Goal: Task Accomplishment & Management: Manage account settings

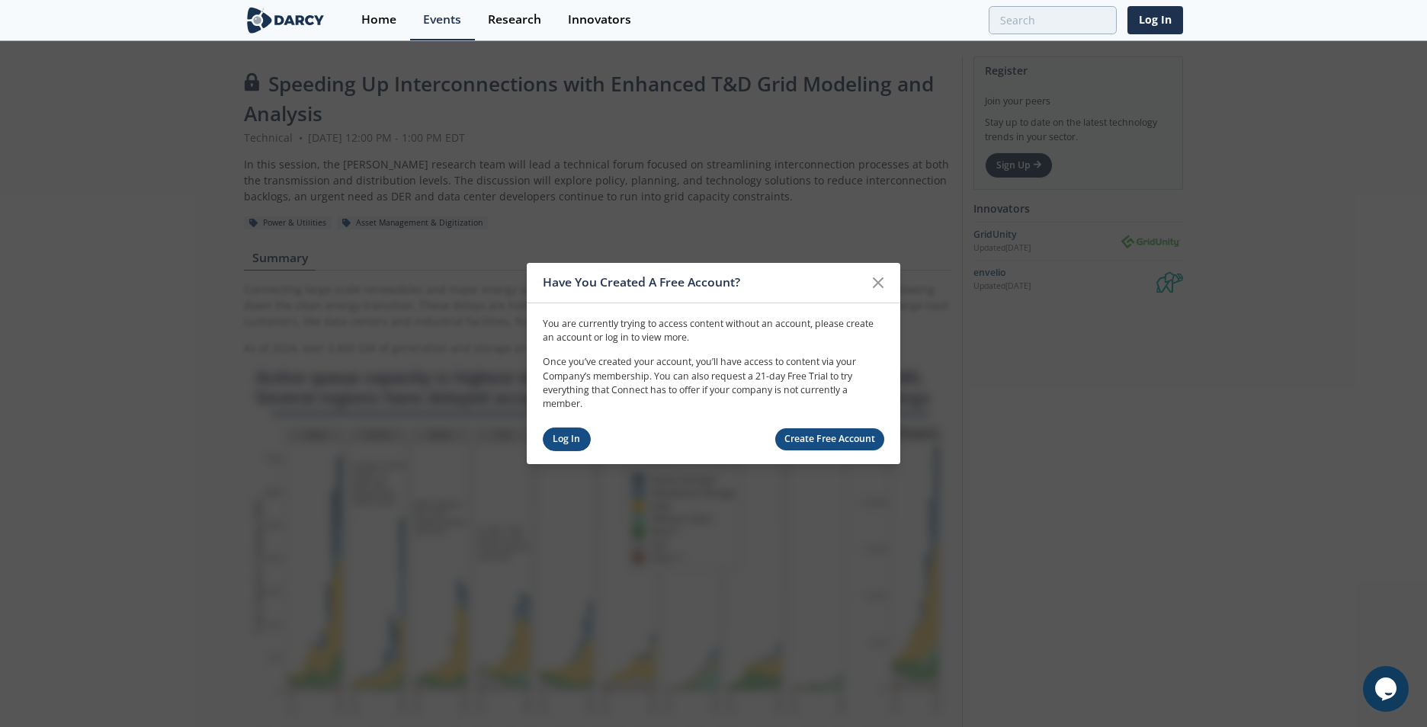
click at [573, 441] on link "Log In" at bounding box center [567, 440] width 48 height 24
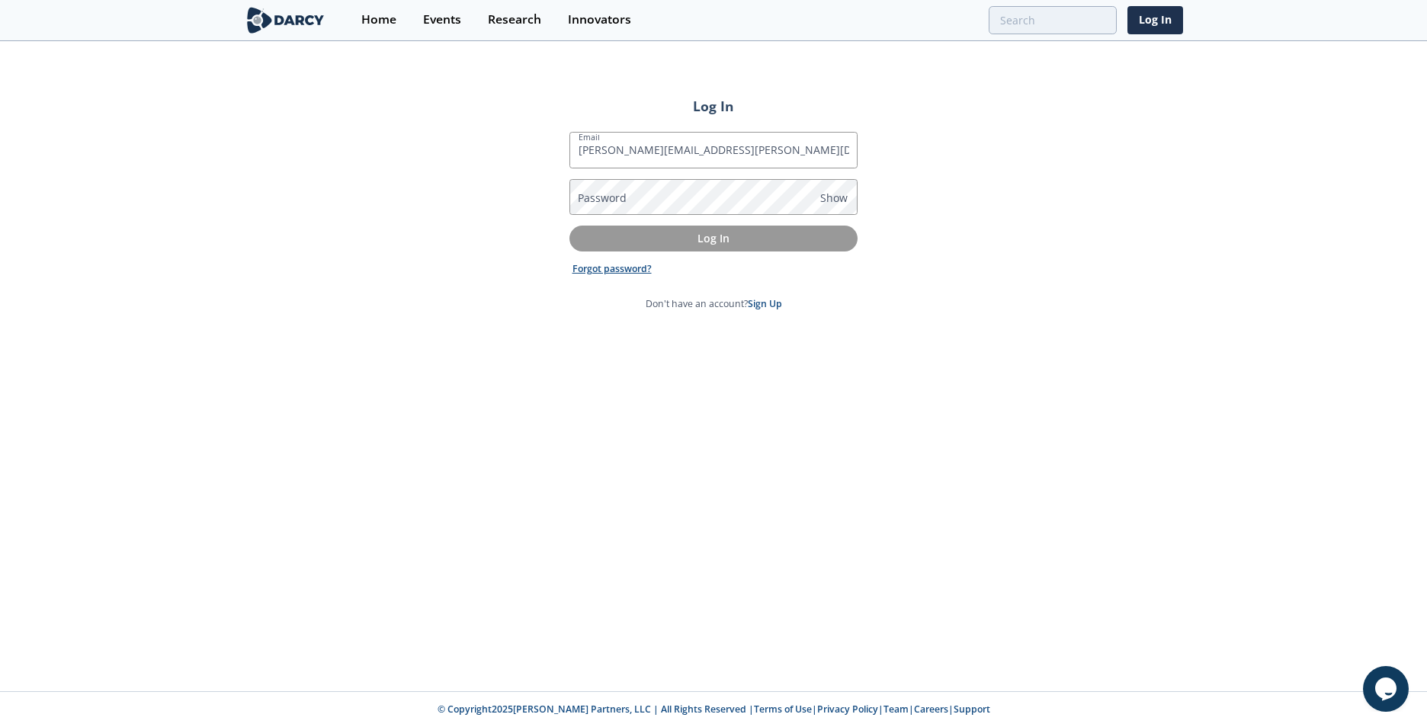
type input "[PERSON_NAME][EMAIL_ADDRESS][PERSON_NAME][DOMAIN_NAME]"
click at [616, 264] on link "Forgot password?" at bounding box center [611, 269] width 79 height 14
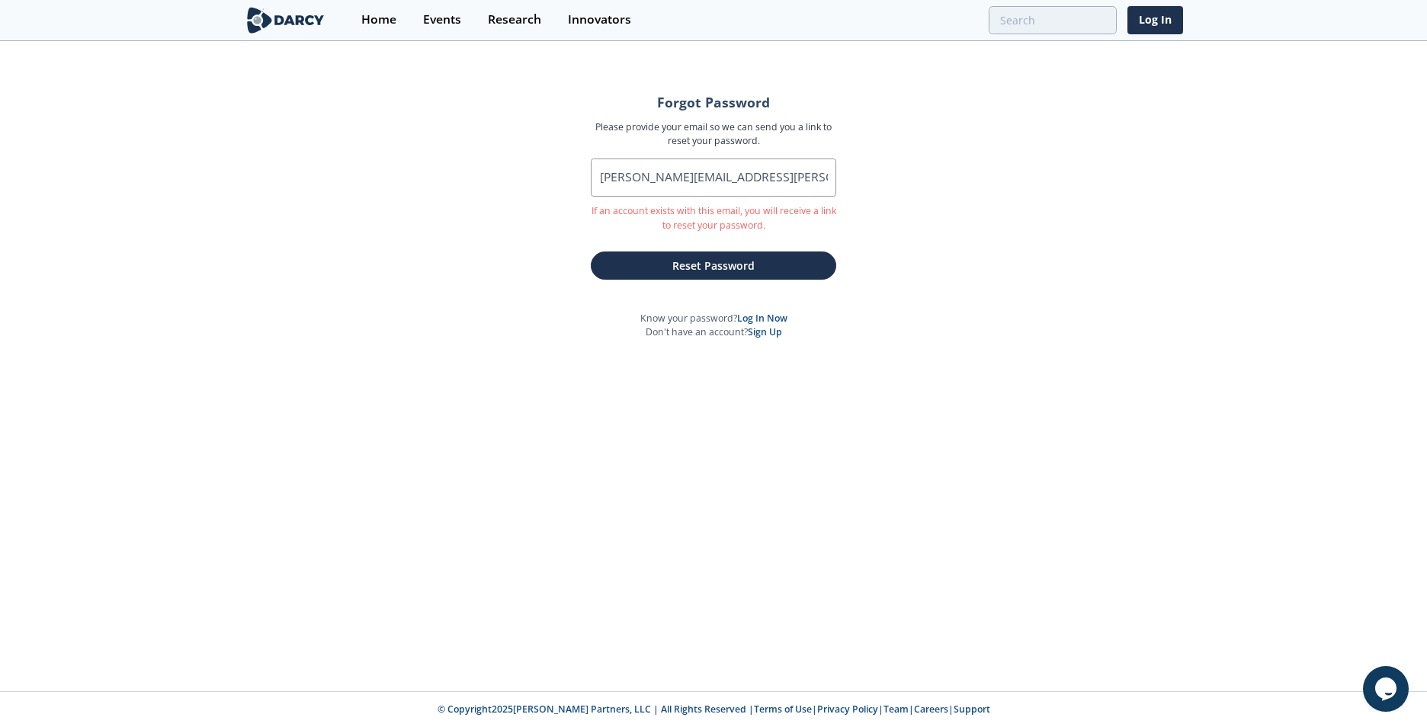
click at [616, 264] on button "Reset Password" at bounding box center [713, 266] width 245 height 28
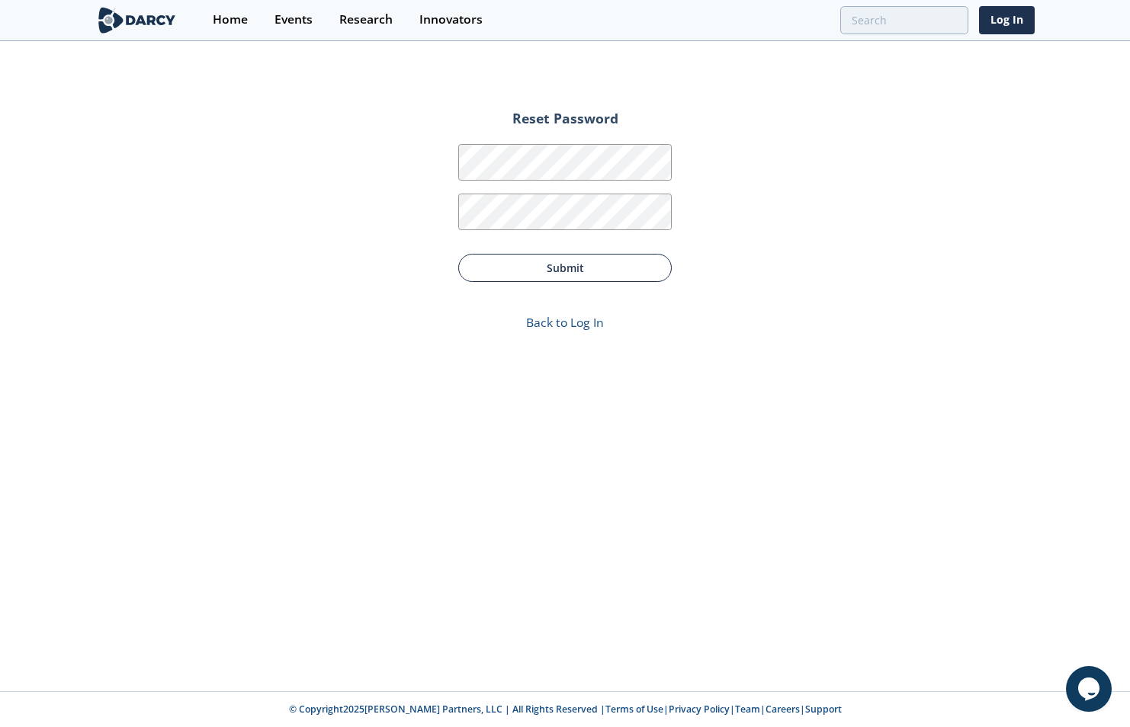
click at [631, 273] on button "Submit" at bounding box center [564, 268] width 213 height 28
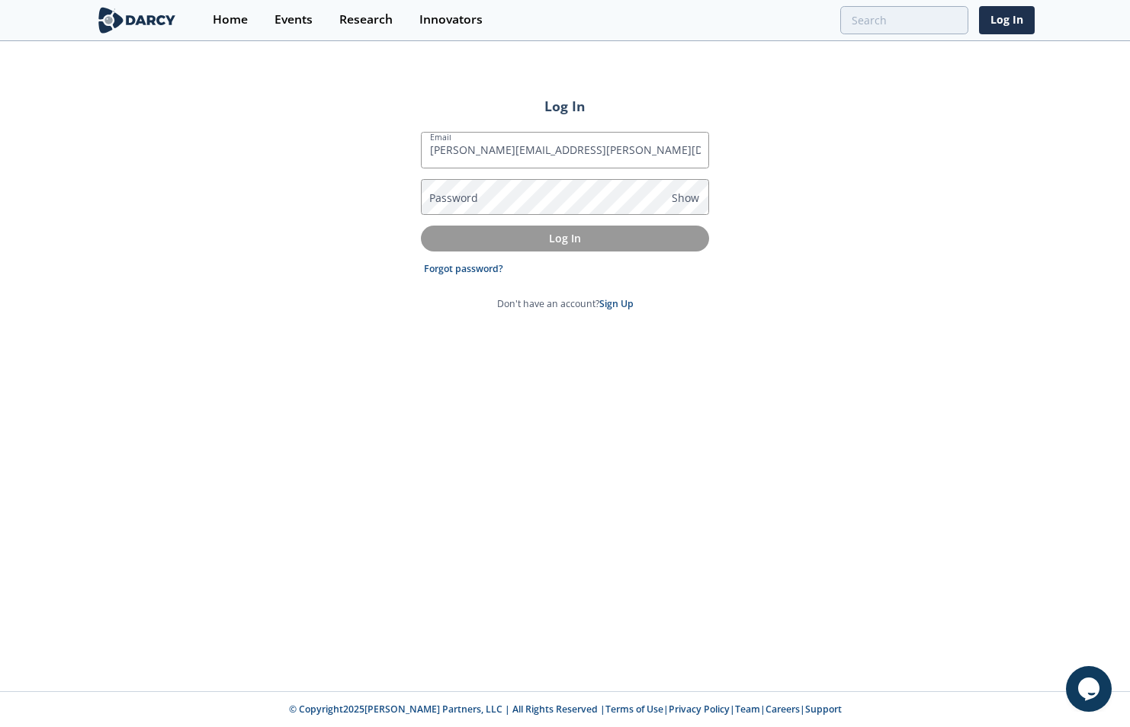
type input "[PERSON_NAME][EMAIL_ADDRESS][PERSON_NAME][DOMAIN_NAME]"
click at [628, 246] on button "Log In" at bounding box center [565, 238] width 288 height 25
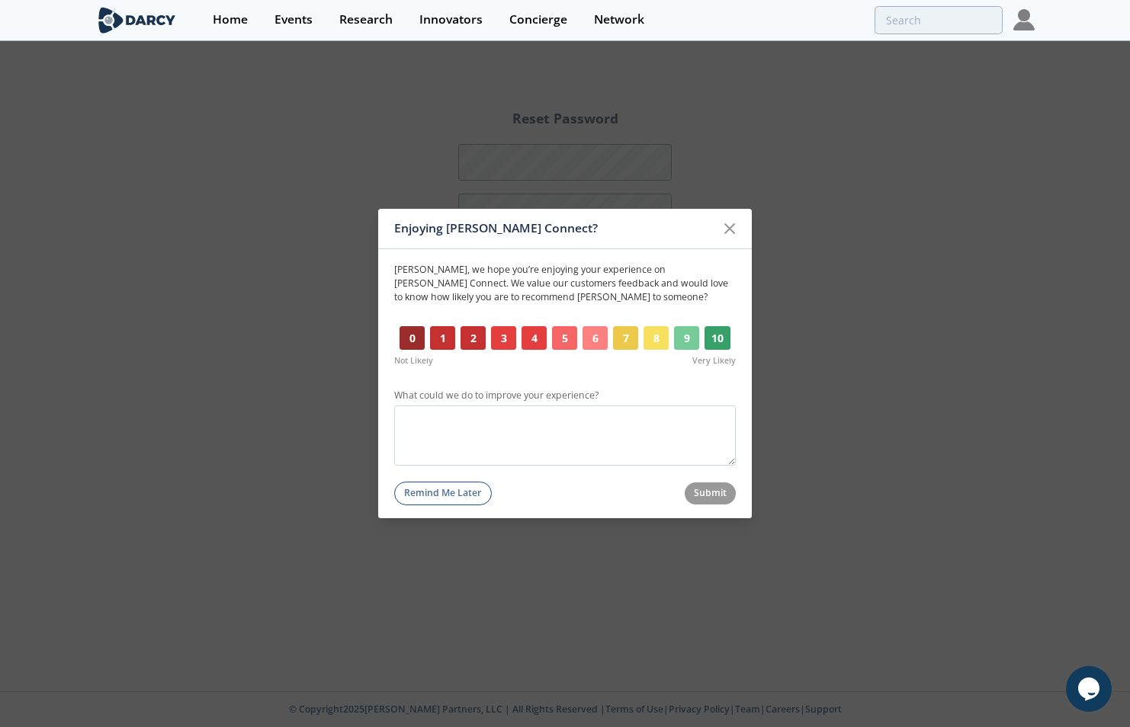
click at [688, 343] on button "9" at bounding box center [686, 338] width 25 height 24
click at [698, 496] on button "Submit" at bounding box center [711, 494] width 52 height 22
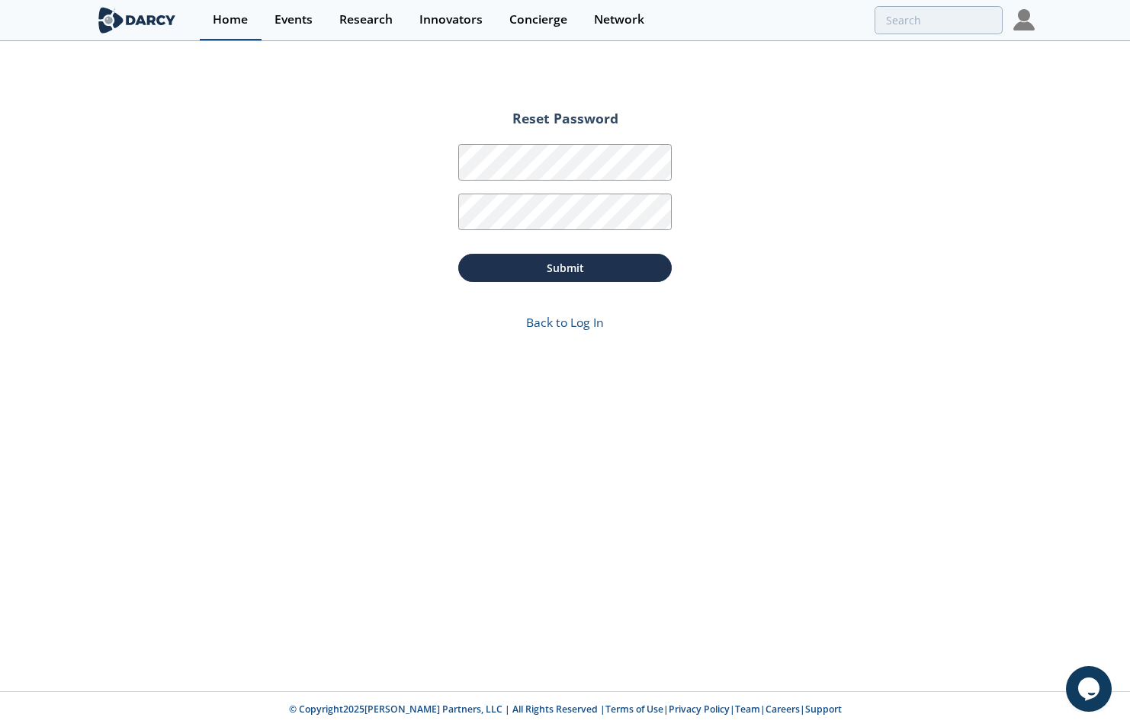
click at [239, 11] on link "Home" at bounding box center [231, 20] width 62 height 40
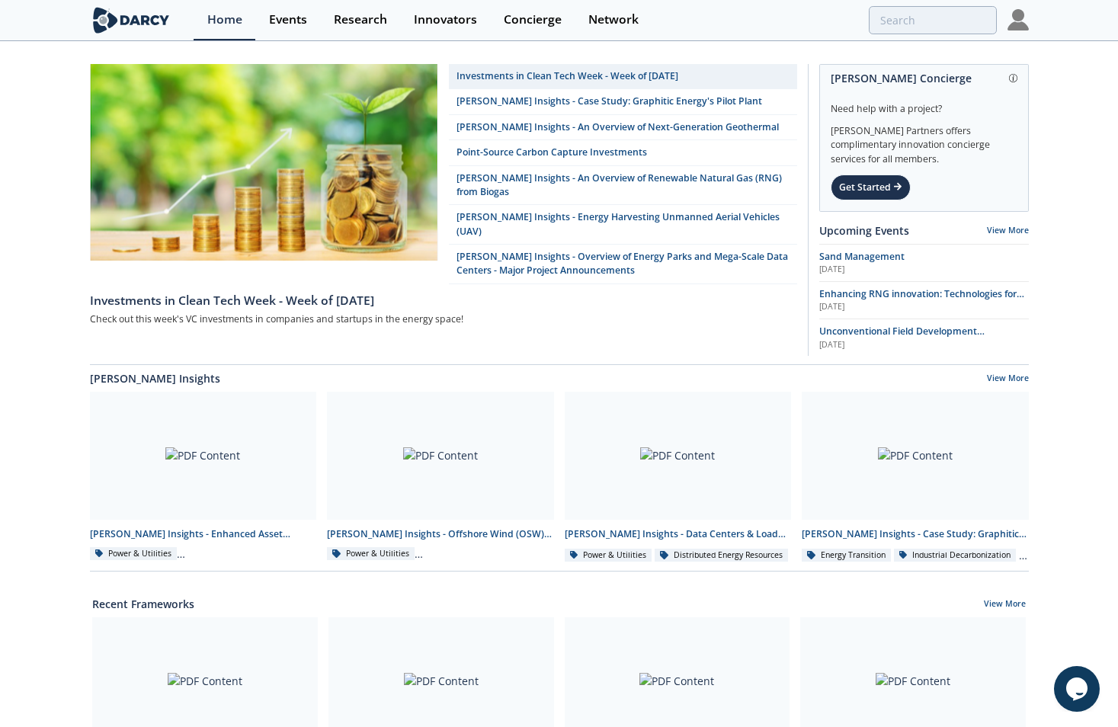
click at [1013, 22] on img at bounding box center [1018, 19] width 21 height 21
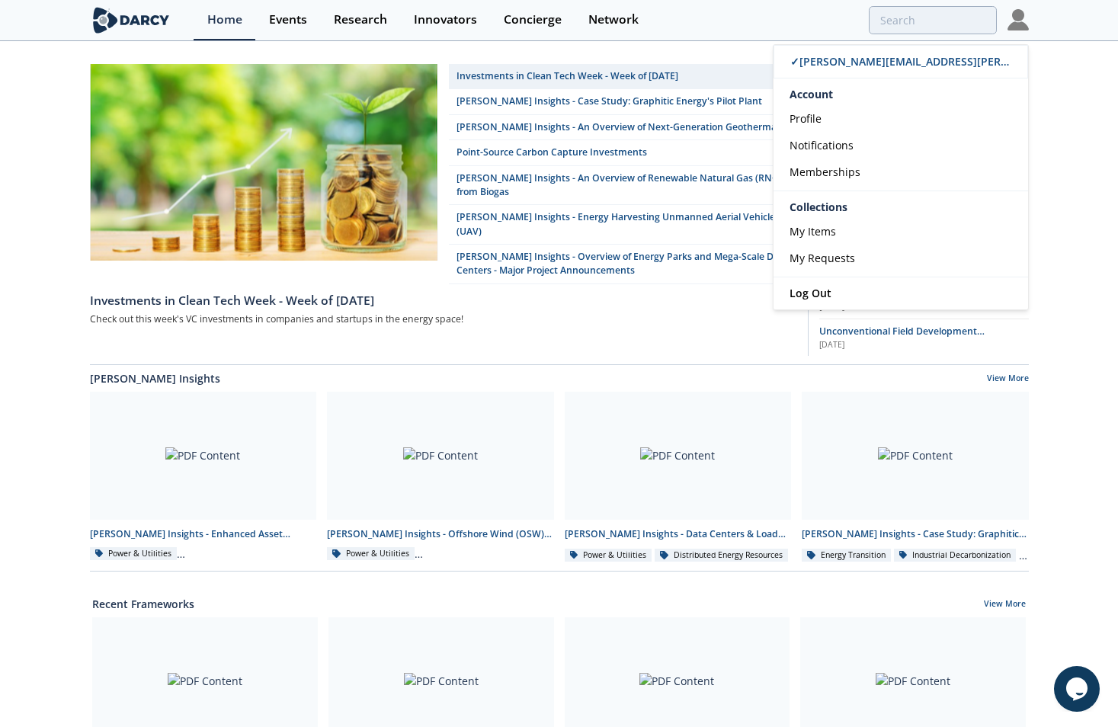
click at [1054, 118] on div "Investments in Clean Tech Week - Week of [DATE] [PERSON_NAME] Insights - Case S…" at bounding box center [559, 687] width 1118 height 1288
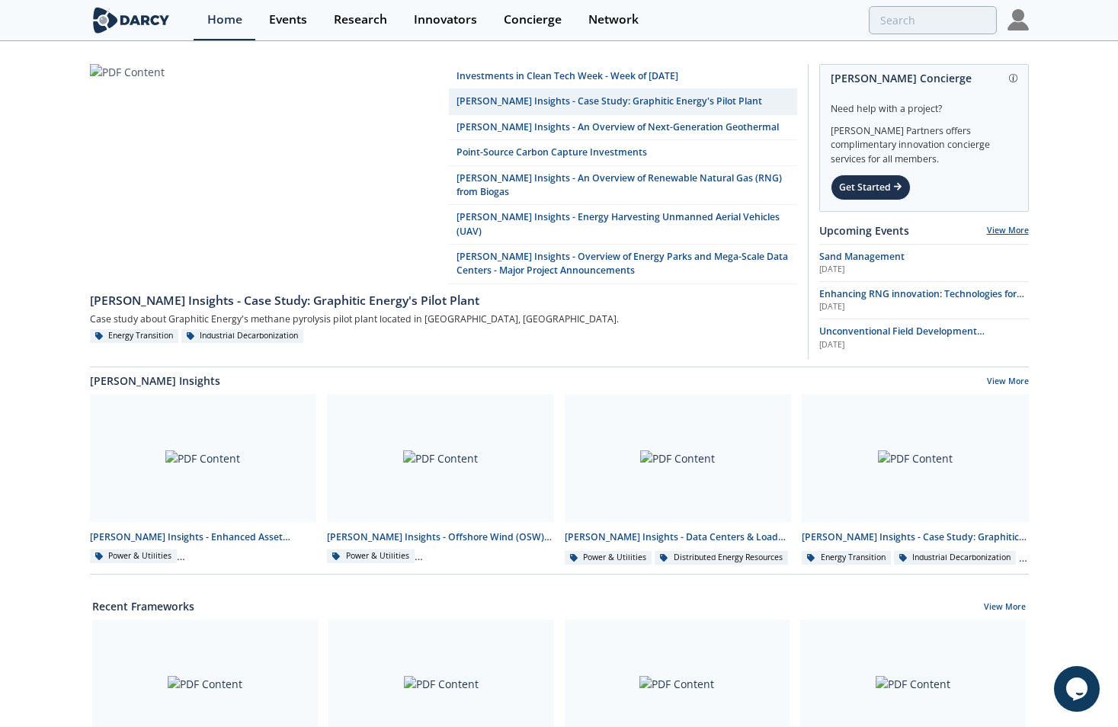
click at [1002, 226] on link "View More" at bounding box center [1008, 230] width 42 height 11
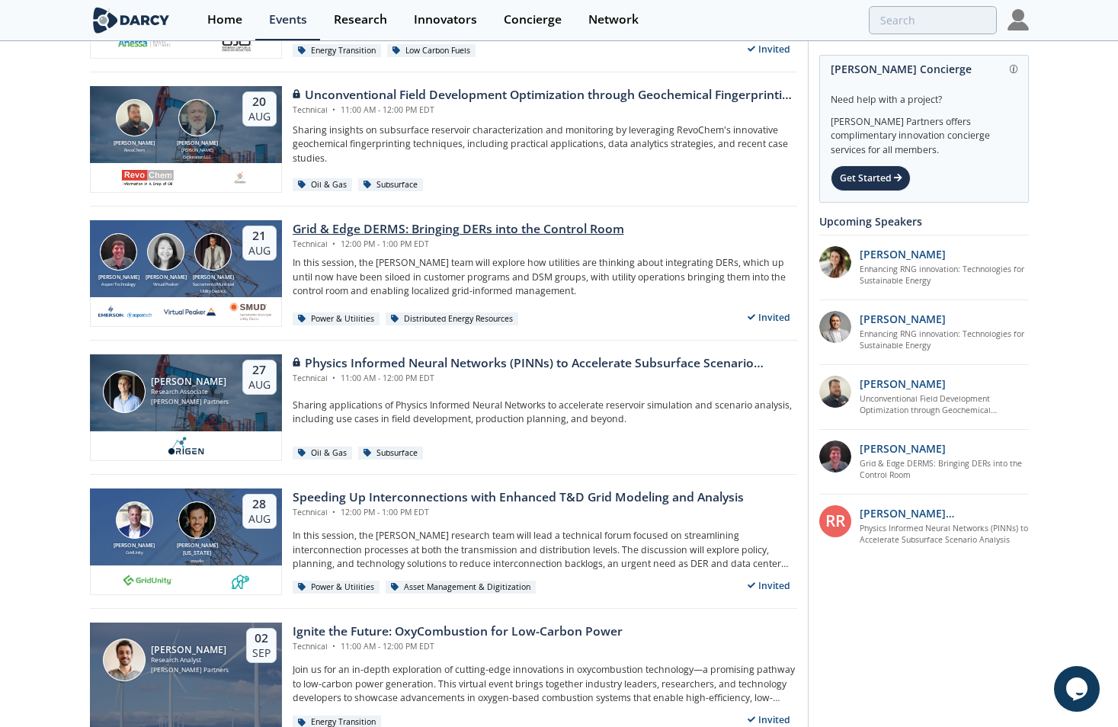
scroll to position [229, 0]
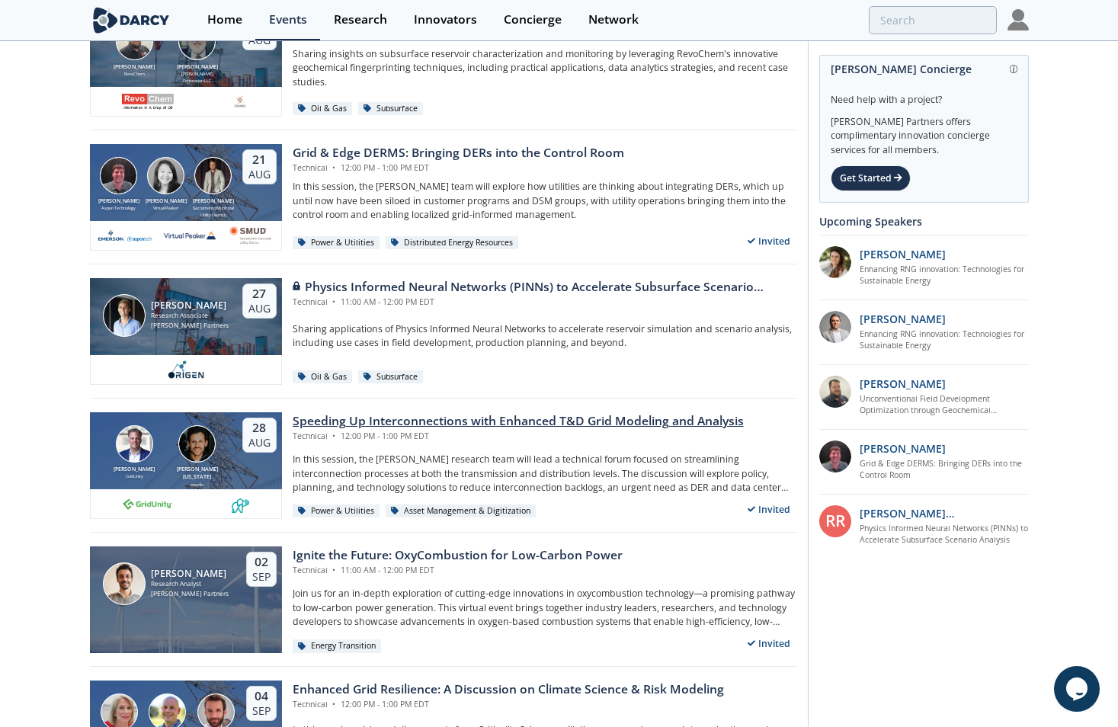
click at [766, 505] on div "Invited" at bounding box center [769, 509] width 56 height 19
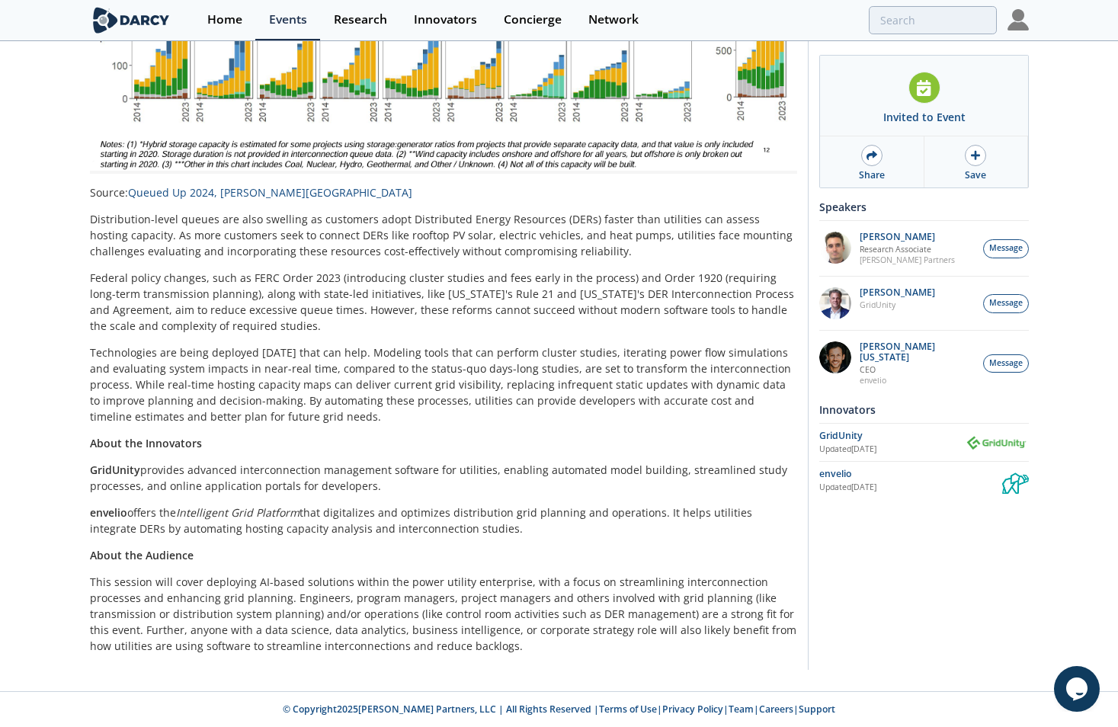
scroll to position [516, 0]
